Goal: Navigation & Orientation: Find specific page/section

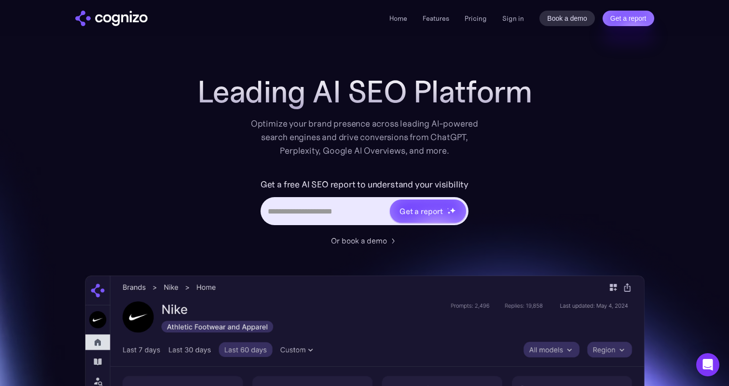
click at [374, 214] on input "Hero URL Input Form" at bounding box center [325, 211] width 127 height 18
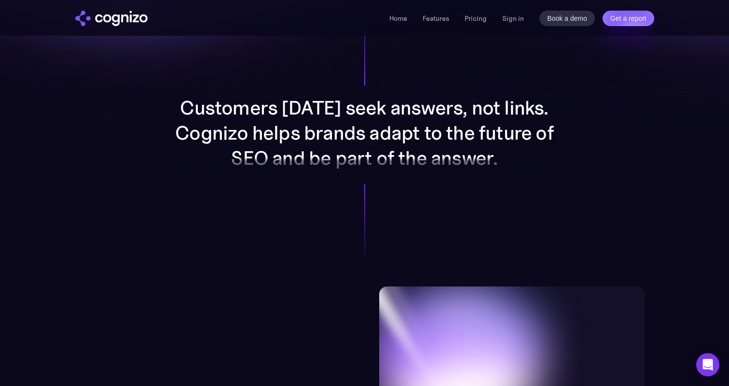
scroll to position [745, 0]
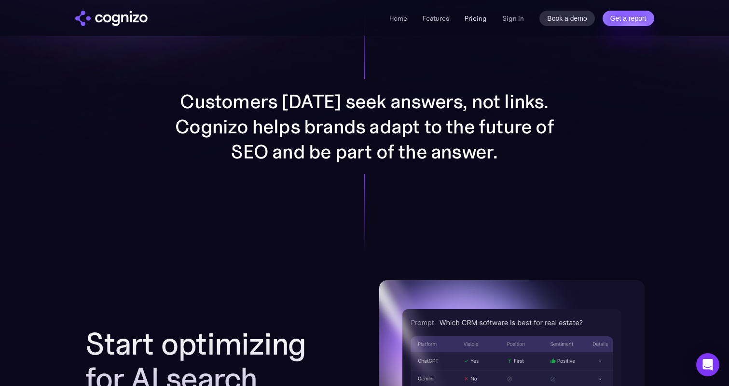
click at [479, 18] on link "Pricing" at bounding box center [476, 18] width 22 height 9
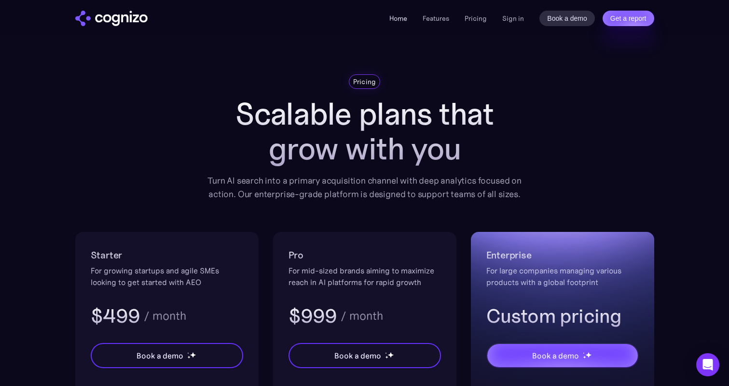
click at [398, 17] on link "Home" at bounding box center [399, 18] width 18 height 9
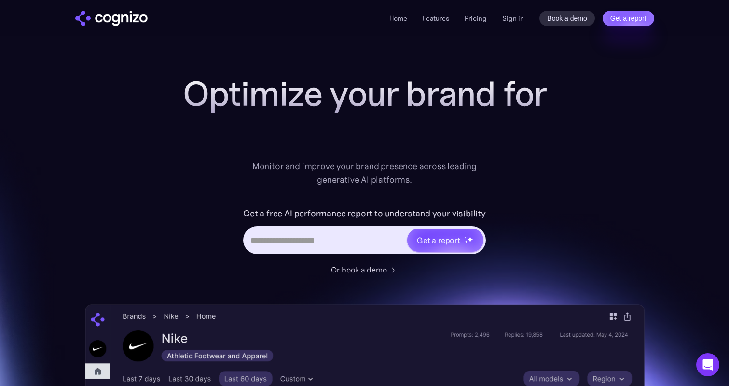
click at [440, 22] on link "Features" at bounding box center [436, 18] width 27 height 9
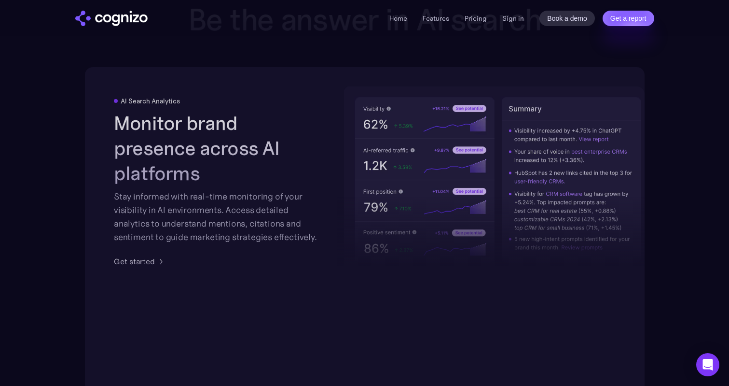
scroll to position [1504, 0]
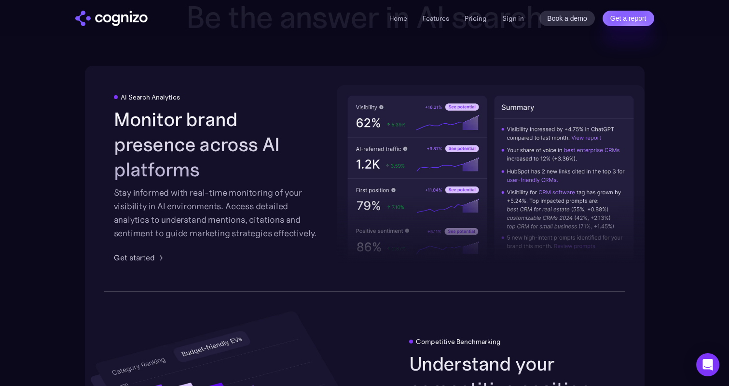
click at [440, 22] on link "Features" at bounding box center [436, 18] width 27 height 9
click at [441, 14] on link "Features" at bounding box center [436, 18] width 27 height 9
click at [439, 18] on link "Features" at bounding box center [436, 18] width 27 height 9
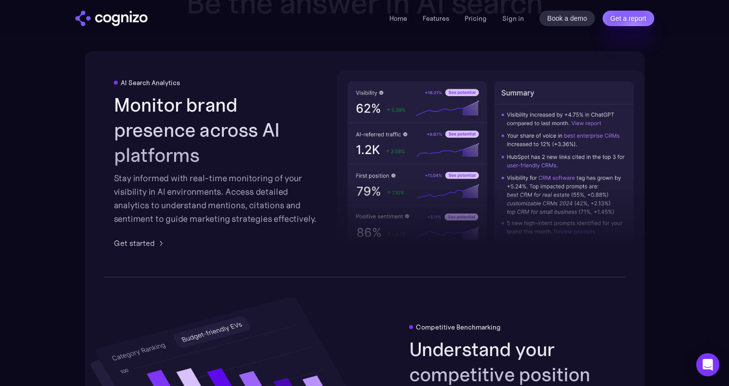
scroll to position [894, 0]
